Goal: Obtain resource: Download file/media

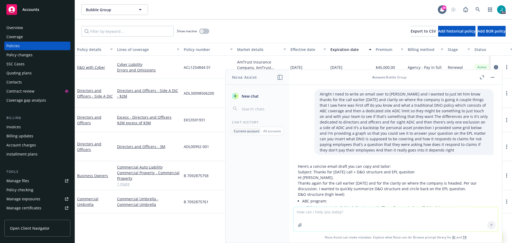
scroll to position [401, 0]
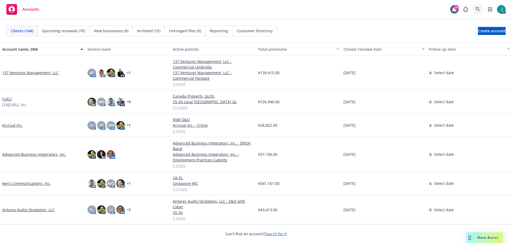
click at [475, 8] on link at bounding box center [477, 9] width 11 height 11
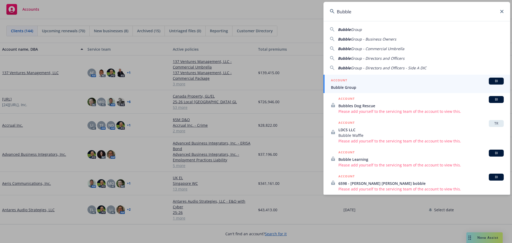
type input "Bubble"
click at [349, 87] on span "Bubble Group" at bounding box center [417, 88] width 173 height 6
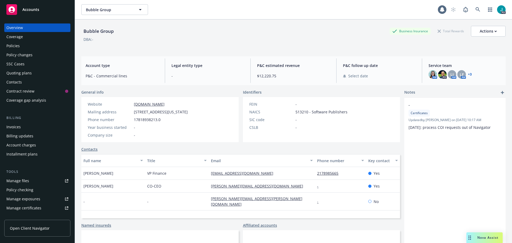
click at [34, 43] on div "Policies" at bounding box center [37, 46] width 62 height 9
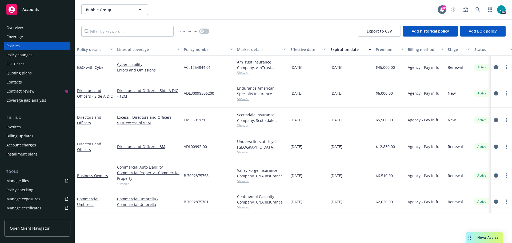
click at [494, 67] on icon "circleInformation" at bounding box center [496, 67] width 4 height 4
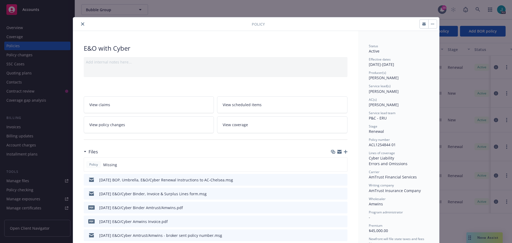
click at [331, 208] on icon "download file" at bounding box center [333, 208] width 4 height 1
click at [331, 193] on icon "download file" at bounding box center [333, 193] width 4 height 4
drag, startPoint x: 82, startPoint y: 22, endPoint x: 77, endPoint y: 25, distance: 6.1
click at [82, 22] on button "close" at bounding box center [82, 24] width 6 height 6
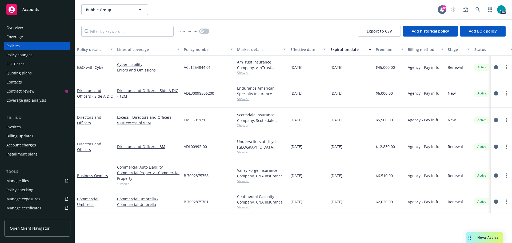
click at [24, 61] on div "SSC Cases" at bounding box center [37, 64] width 62 height 9
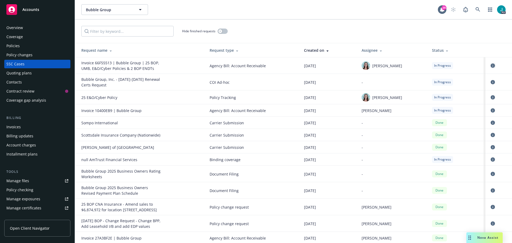
click at [491, 66] on icon "circleInformation" at bounding box center [493, 65] width 4 height 4
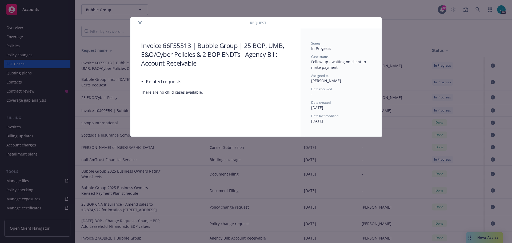
click at [141, 22] on icon "close" at bounding box center [139, 22] width 3 height 3
